Goal: Register for event/course

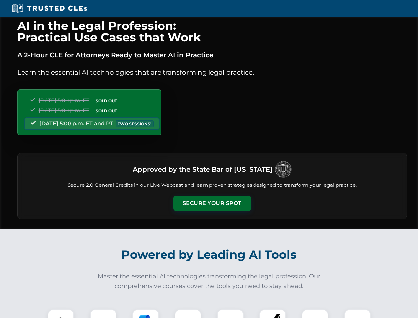
click at [212, 203] on button "Secure Your Spot" at bounding box center [212, 203] width 77 height 15
click at [61, 314] on img at bounding box center [60, 322] width 19 height 19
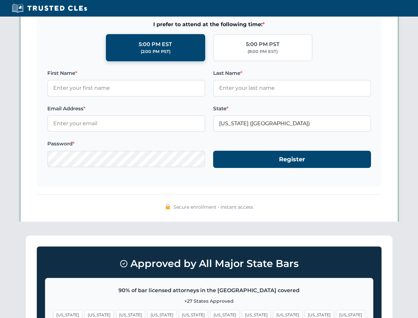
click at [242, 314] on span "[US_STATE]" at bounding box center [256, 315] width 29 height 10
click at [305, 314] on span "[US_STATE]" at bounding box center [319, 315] width 29 height 10
